Goal: Transaction & Acquisition: Purchase product/service

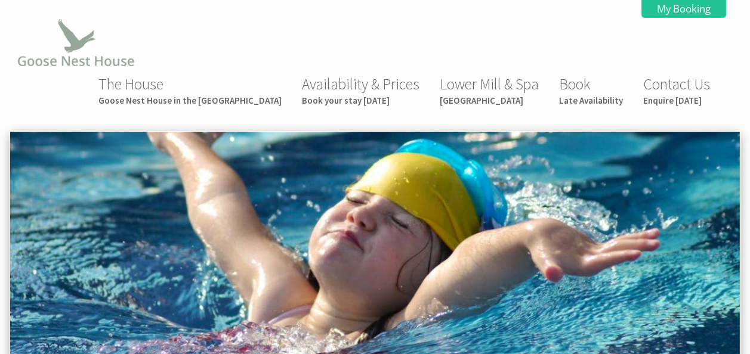
scroll to position [362, 0]
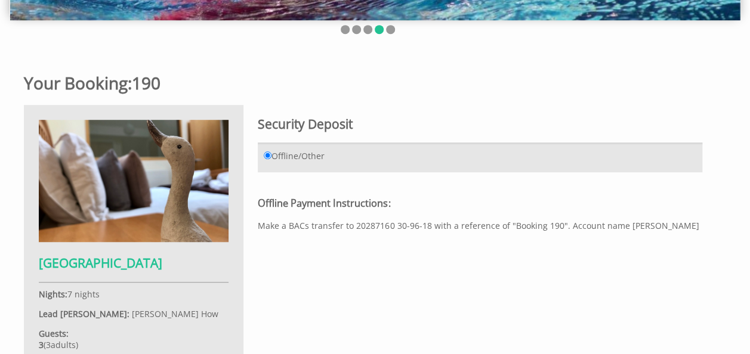
drag, startPoint x: 621, startPoint y: 180, endPoint x: 673, endPoint y: 177, distance: 52.0
click at [673, 197] on div "Offline Payment Instructions: Make a BACs transfer to 20287160 30-96-18 with a …" at bounding box center [480, 214] width 444 height 34
copy div "Paul Shearer"
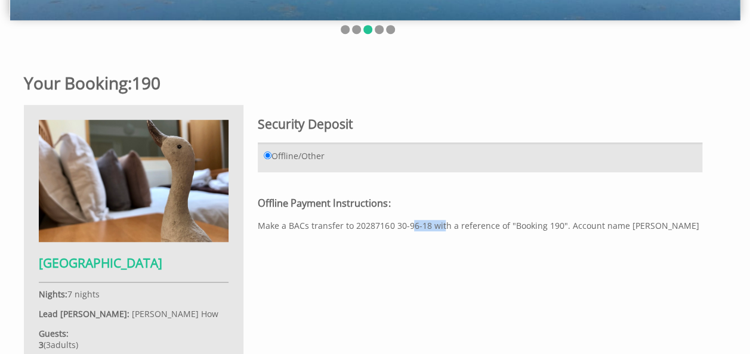
drag, startPoint x: 396, startPoint y: 179, endPoint x: 429, endPoint y: 181, distance: 32.9
click at [429, 197] on div "Offline Payment Instructions: Make a BACs transfer to 20287160 30-96-18 with a …" at bounding box center [480, 214] width 444 height 34
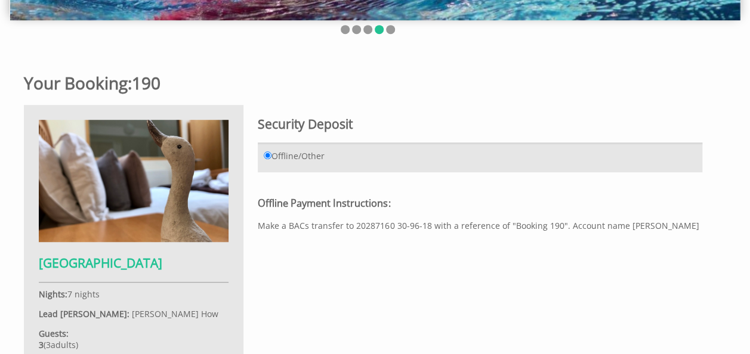
drag, startPoint x: 429, startPoint y: 181, endPoint x: 396, endPoint y: 181, distance: 32.8
click at [396, 197] on div "Offline Payment Instructions: Make a BACs transfer to 20287160 30-96-18 with a …" at bounding box center [480, 214] width 444 height 34
drag, startPoint x: 394, startPoint y: 181, endPoint x: 426, endPoint y: 179, distance: 31.7
click at [426, 197] on div "Offline Payment Instructions: Make a BACs transfer to 20287160 30-96-18 with a …" at bounding box center [480, 214] width 444 height 34
copy div "30-96-18"
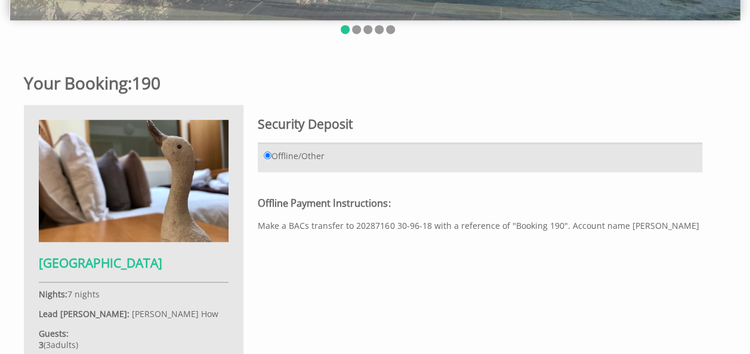
click at [362, 197] on div "Offline Payment Instructions: Make a BACs transfer to 20287160 30-96-18 with a …" at bounding box center [480, 214] width 444 height 34
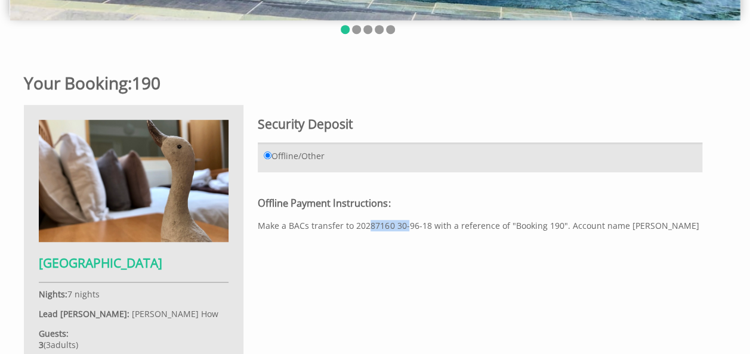
click at [362, 197] on div "Offline Payment Instructions: Make a BACs transfer to 20287160 30-96-18 with a …" at bounding box center [480, 214] width 444 height 34
copy div "20287160"
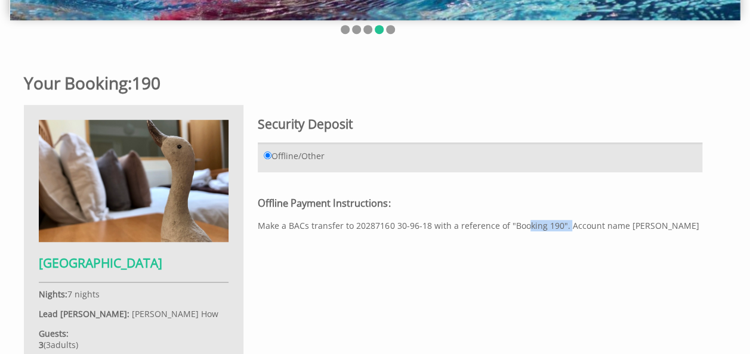
drag, startPoint x: 509, startPoint y: 183, endPoint x: 557, endPoint y: 181, distance: 47.7
click at [557, 197] on div "Offline Payment Instructions: Make a BACs transfer to 20287160 30-96-18 with a …" at bounding box center [480, 214] width 444 height 34
copy div "Booking 190"
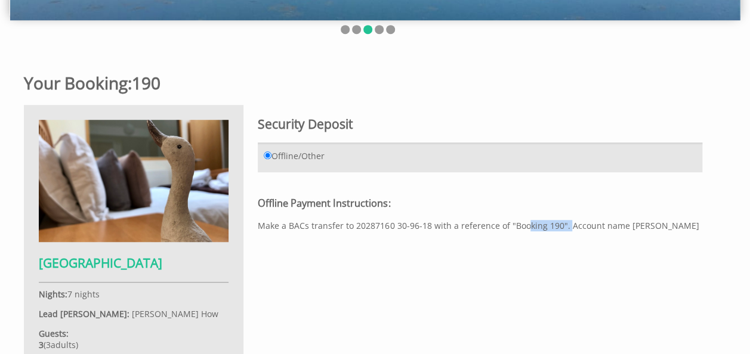
copy div "Booking 190"
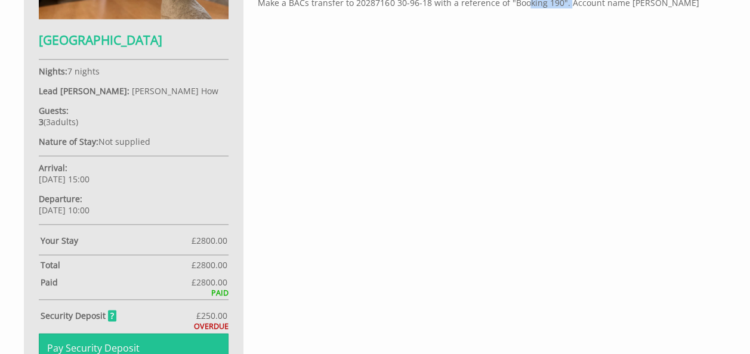
scroll to position [580, 0]
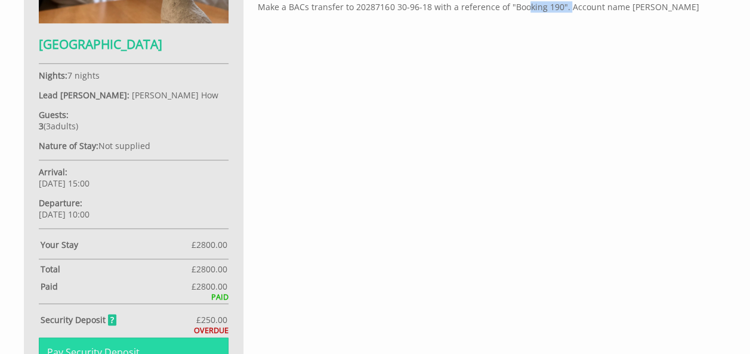
click at [116, 338] on link "Pay Security Deposit" at bounding box center [134, 353] width 190 height 30
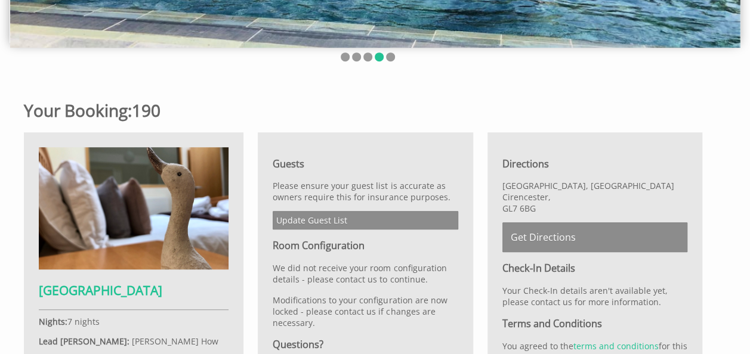
scroll to position [332, 0]
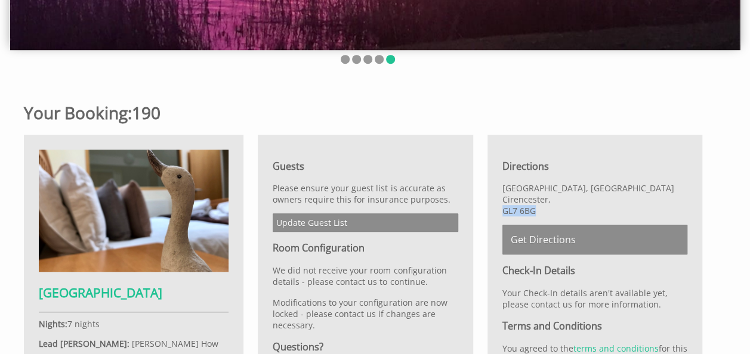
drag, startPoint x: 502, startPoint y: 165, endPoint x: 535, endPoint y: 169, distance: 33.7
click at [535, 183] on p "[STREET_ADDRESS]" at bounding box center [594, 200] width 185 height 34
